Goal: Find specific page/section: Find specific page/section

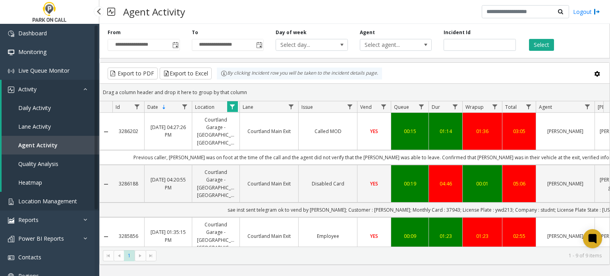
click at [64, 198] on span "Location Management" at bounding box center [47, 201] width 59 height 8
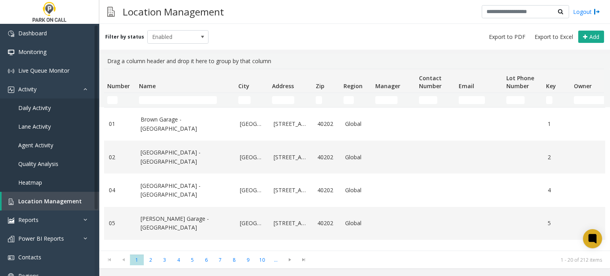
click at [179, 95] on td "Name Filter" at bounding box center [185, 100] width 99 height 14
click at [168, 100] on input "Name Filter" at bounding box center [178, 100] width 78 height 8
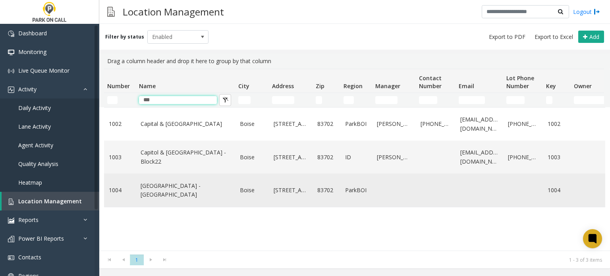
type input "***"
click at [166, 184] on link "[GEOGRAPHIC_DATA] - [GEOGRAPHIC_DATA]" at bounding box center [186, 191] width 90 height 18
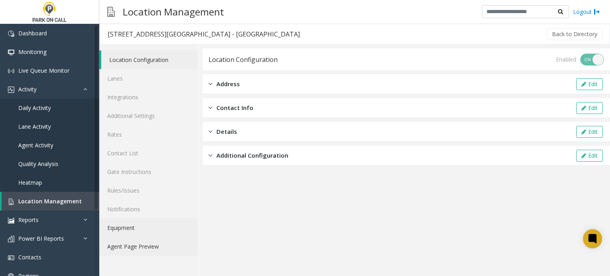
drag, startPoint x: 152, startPoint y: 243, endPoint x: 192, endPoint y: 224, distance: 44.2
click at [153, 243] on link "Agent Page Preview" at bounding box center [148, 246] width 99 height 19
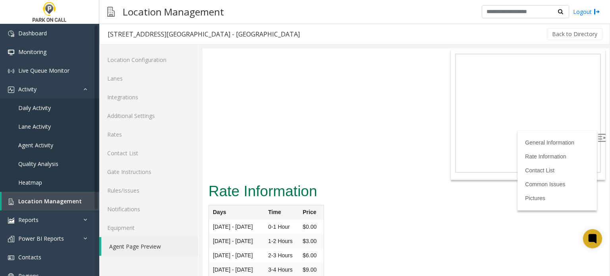
scroll to position [397, 0]
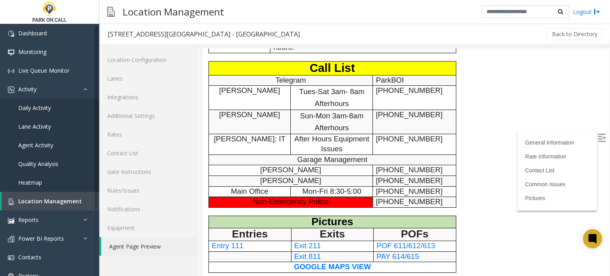
click at [311, 242] on span "Exit 211" at bounding box center [307, 246] width 27 height 8
